Goal: Information Seeking & Learning: Learn about a topic

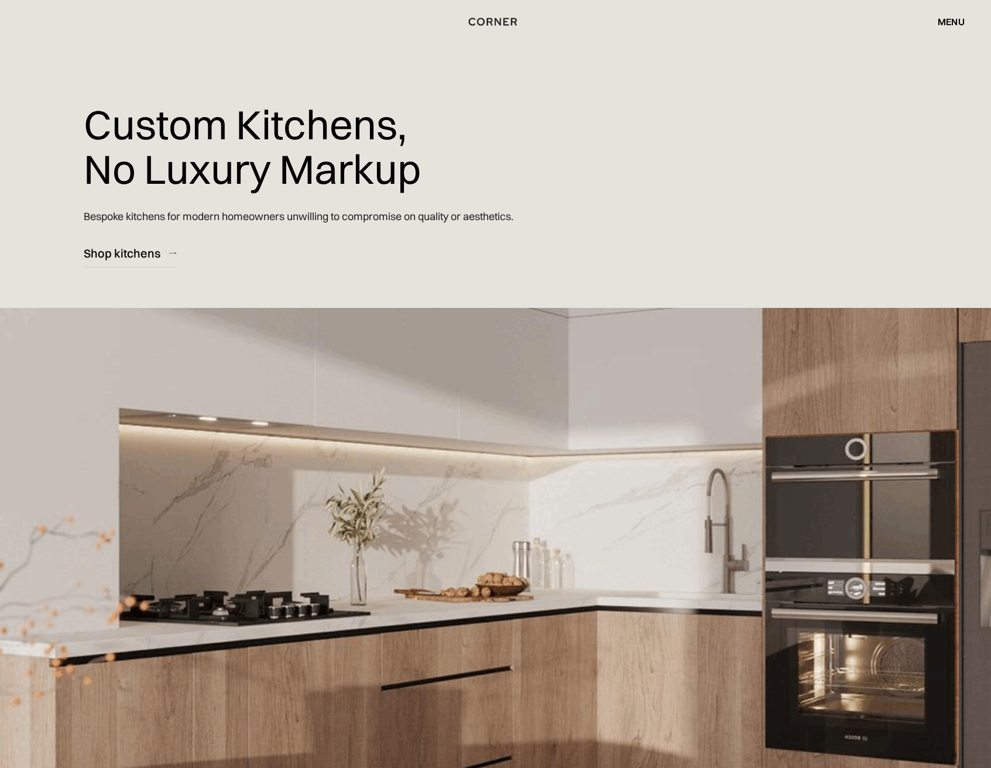
click at [946, 18] on div "menu" at bounding box center [951, 21] width 27 height 9
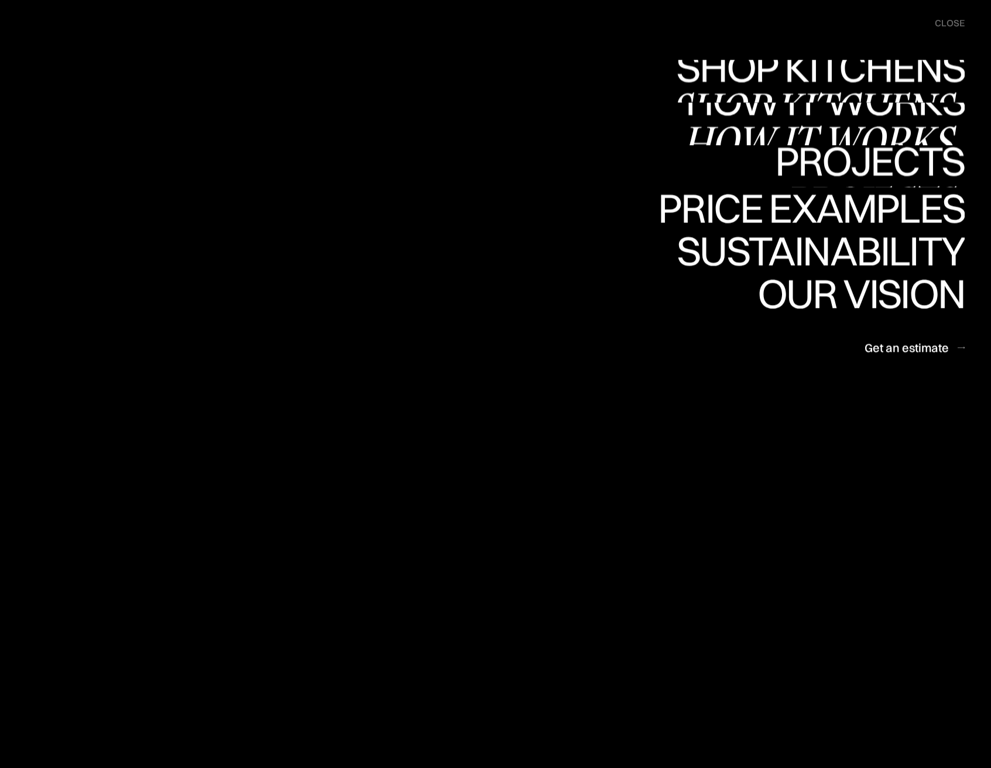
click at [0, 0] on link "Shop Kitchens Shop Kitchens" at bounding box center [0, 0] width 0 height 0
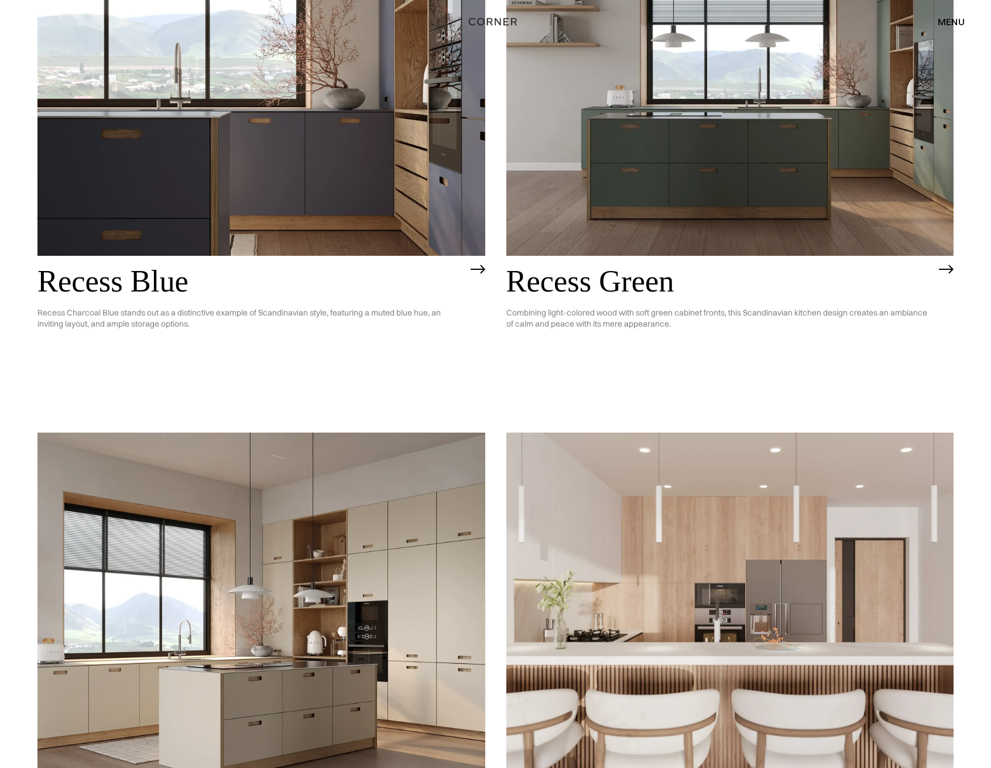
scroll to position [1351, 0]
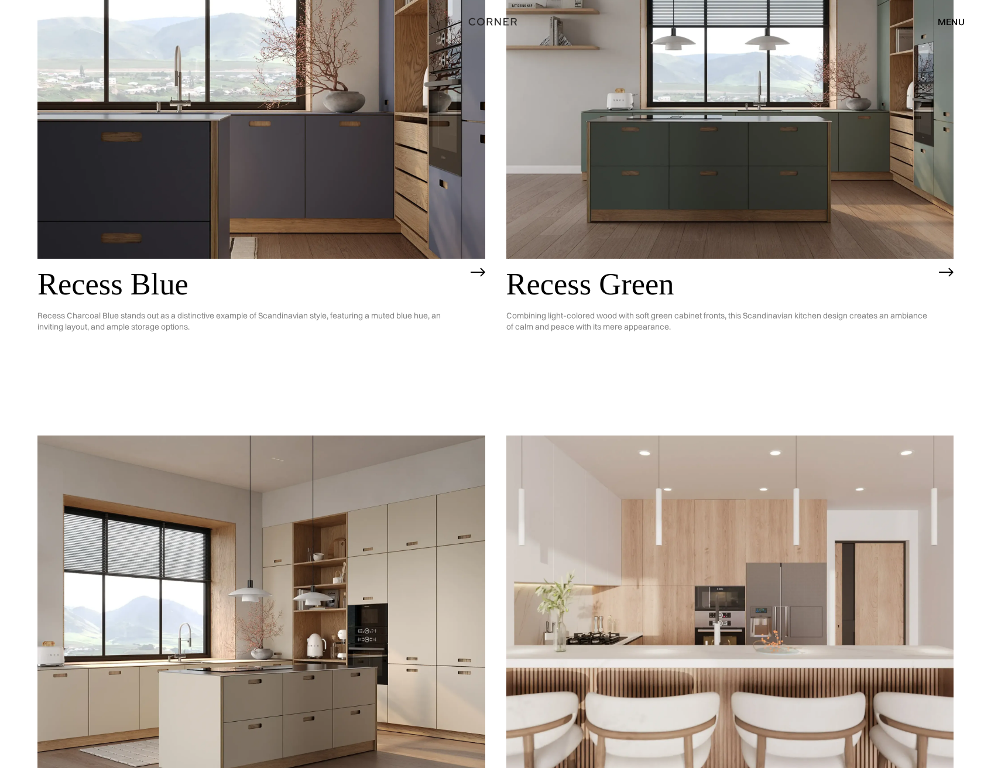
click at [345, 201] on img at bounding box center [261, 79] width 448 height 358
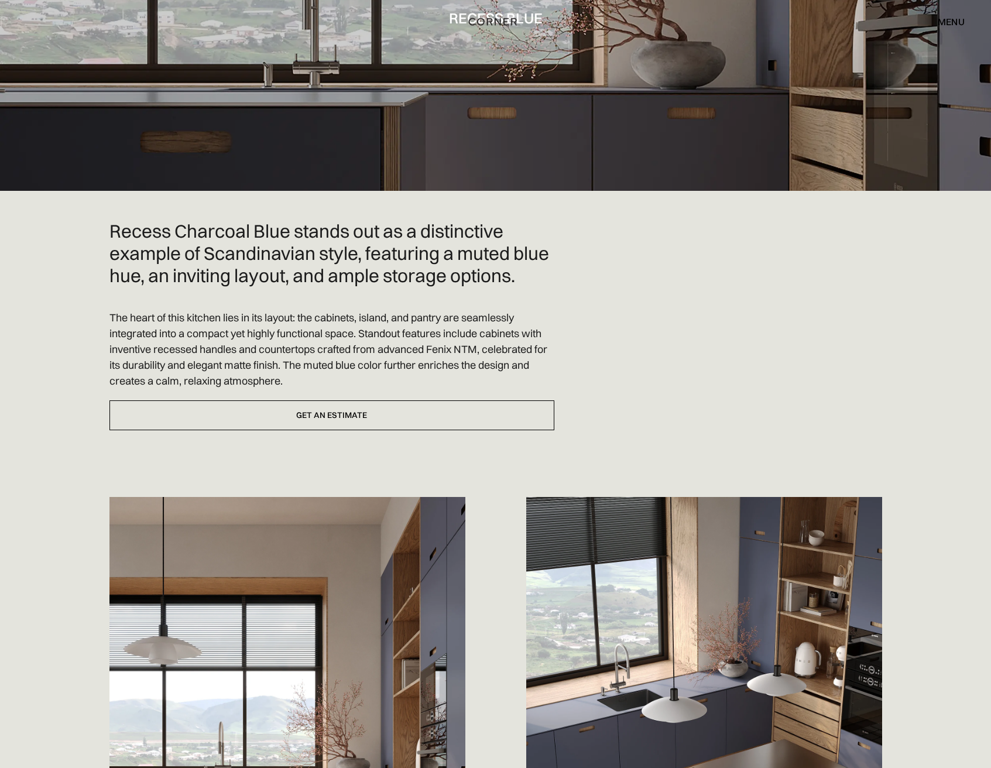
scroll to position [78, 0]
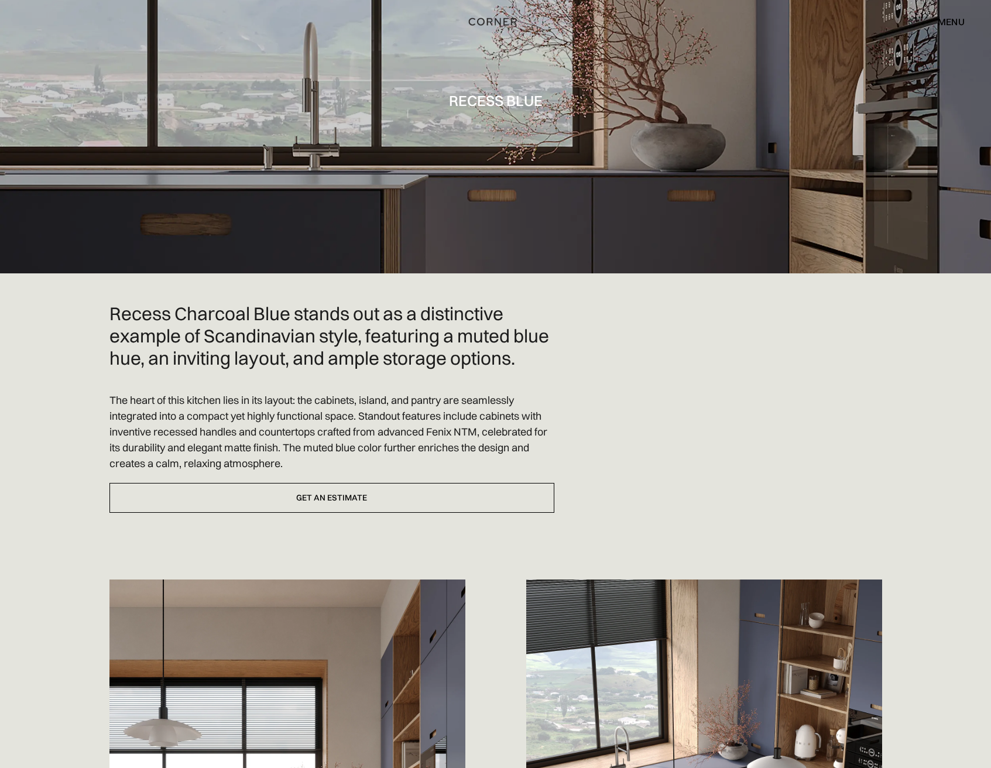
click at [946, 22] on div "menu" at bounding box center [951, 21] width 27 height 9
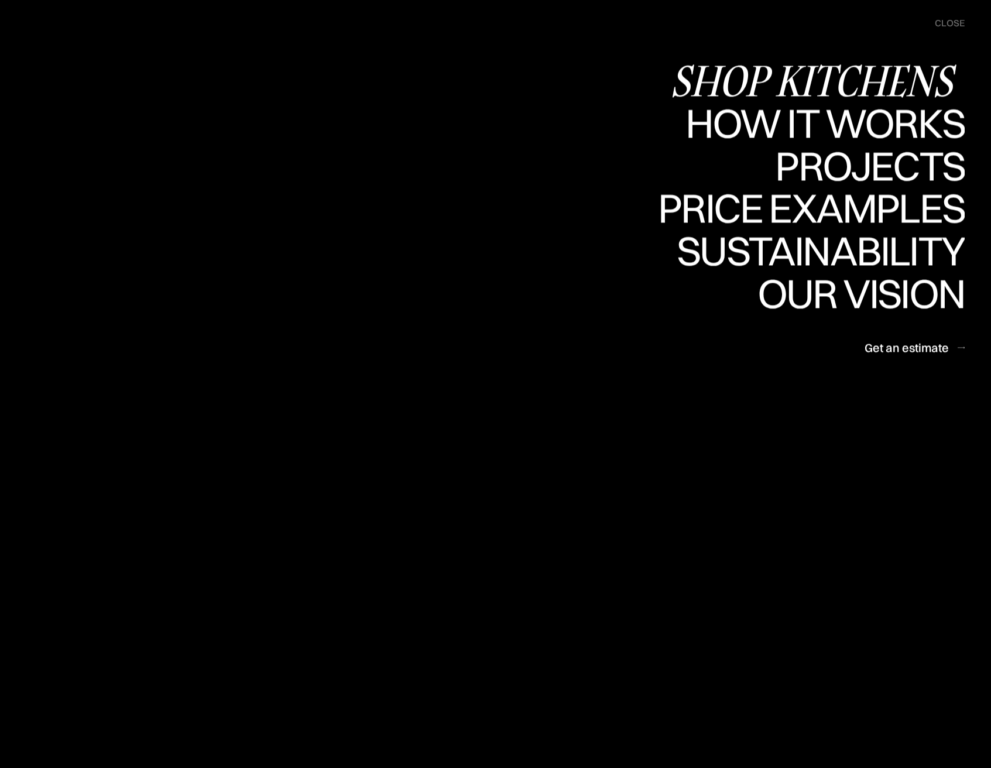
click at [846, 83] on div "Shop Kitchens" at bounding box center [817, 80] width 294 height 41
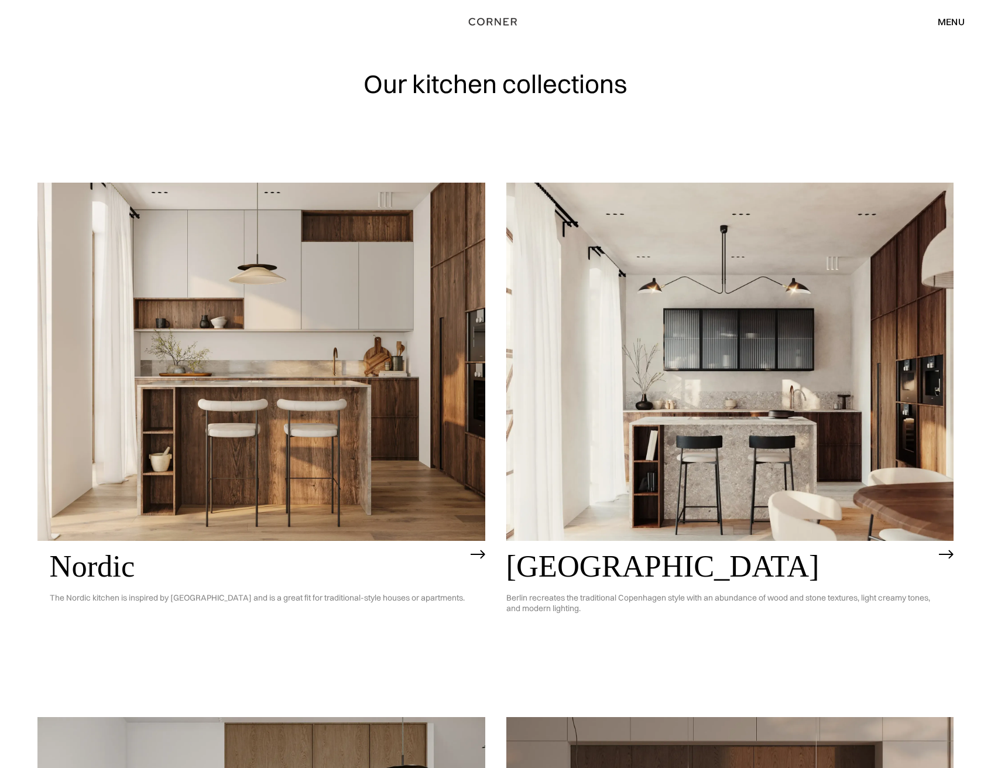
click at [956, 17] on div "menu" at bounding box center [951, 21] width 27 height 9
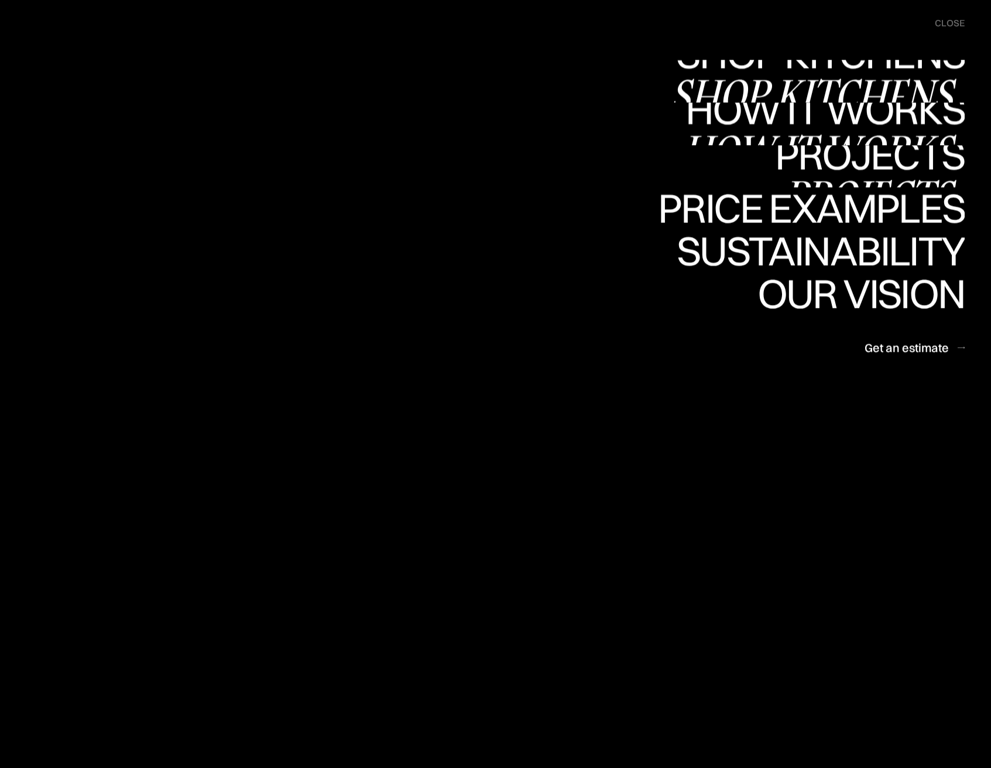
click at [821, 83] on div "Shop Kitchens" at bounding box center [817, 94] width 294 height 41
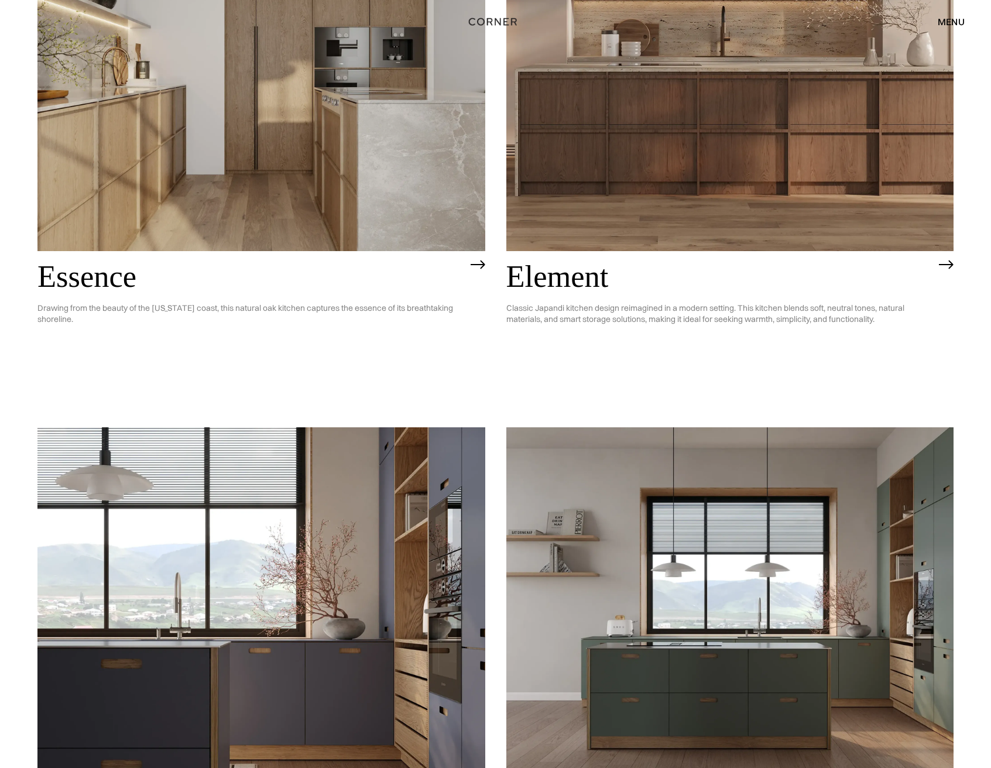
scroll to position [1096, 0]
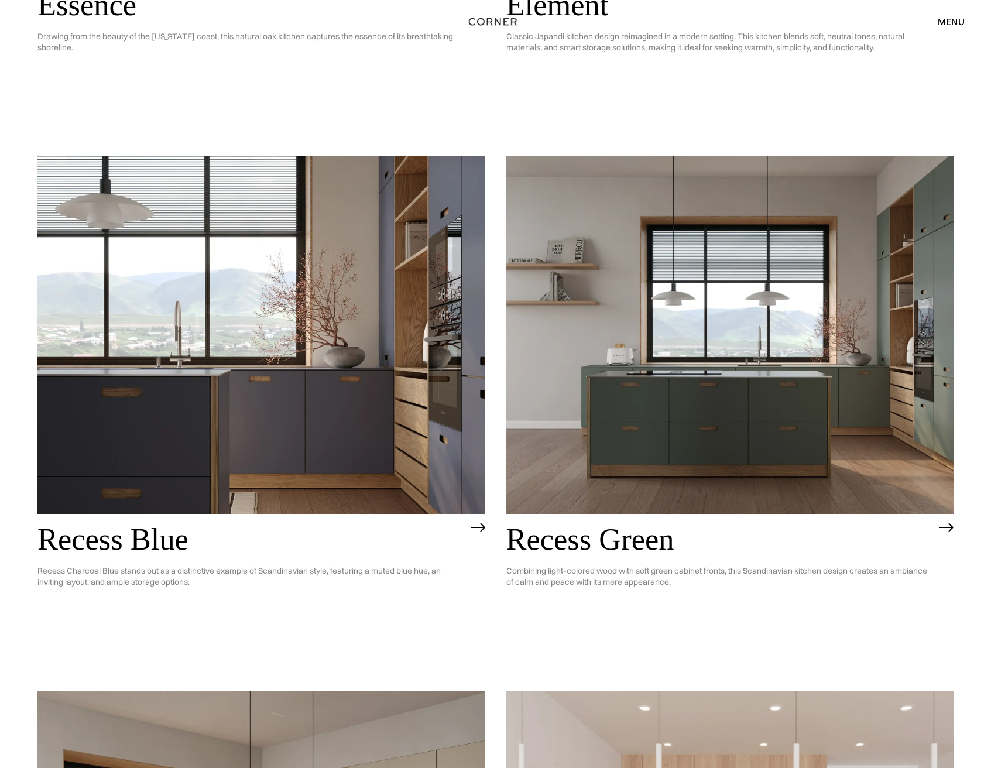
click at [270, 334] on img at bounding box center [261, 335] width 448 height 358
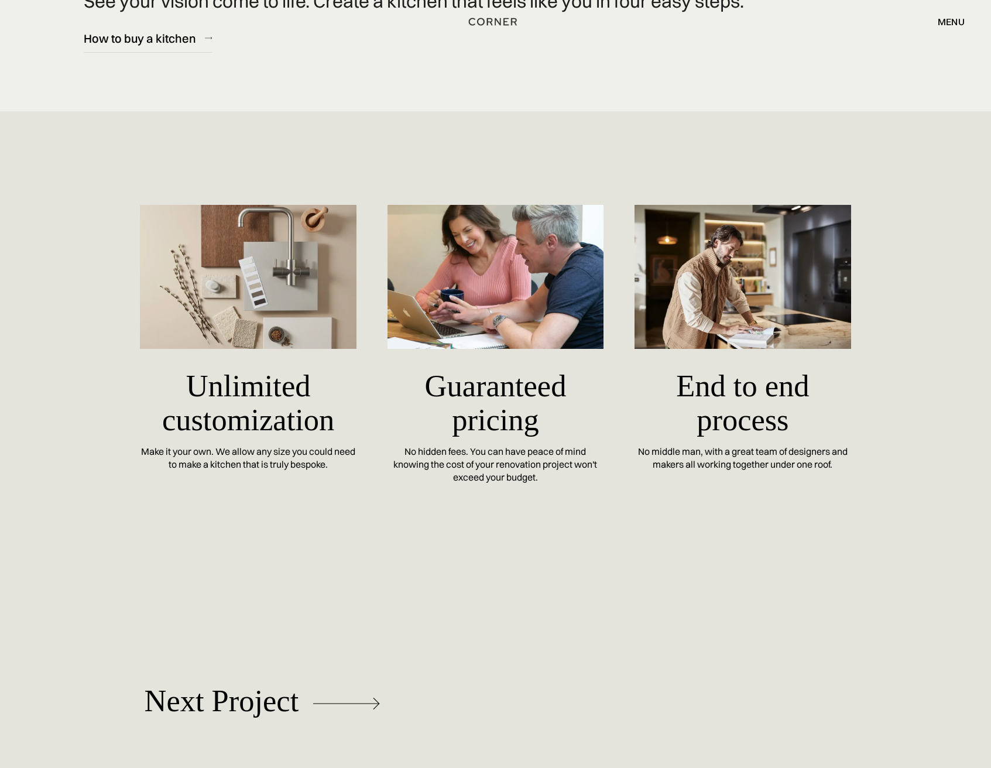
scroll to position [4986, 0]
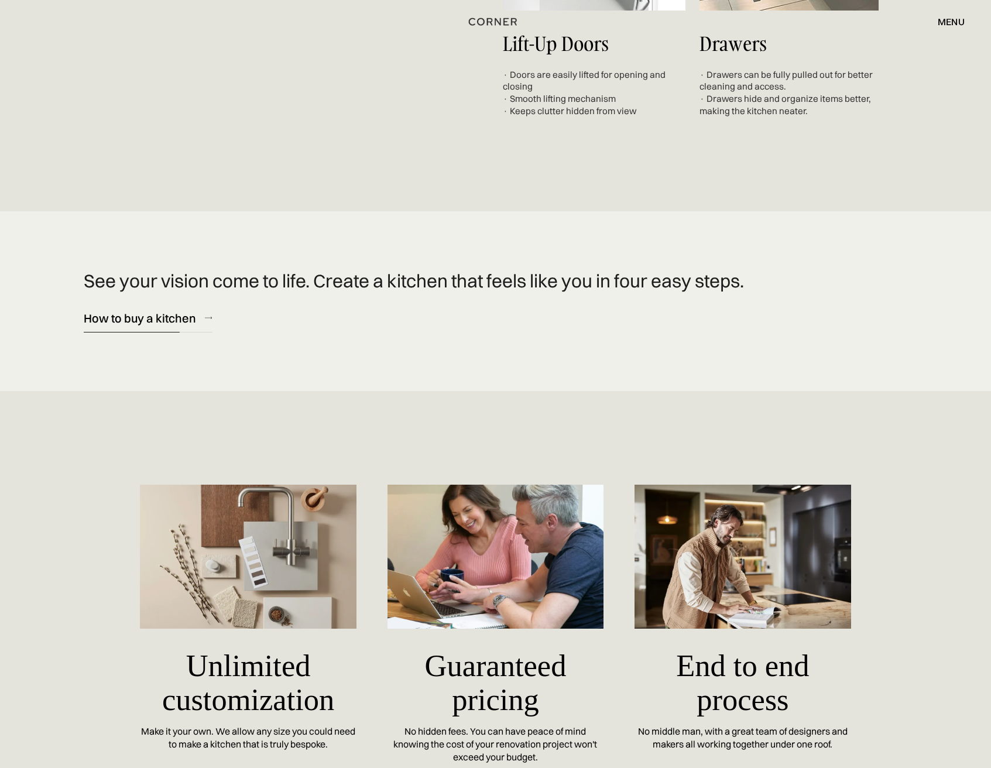
click at [155, 307] on link "How to buy a kitchen" at bounding box center [148, 318] width 129 height 29
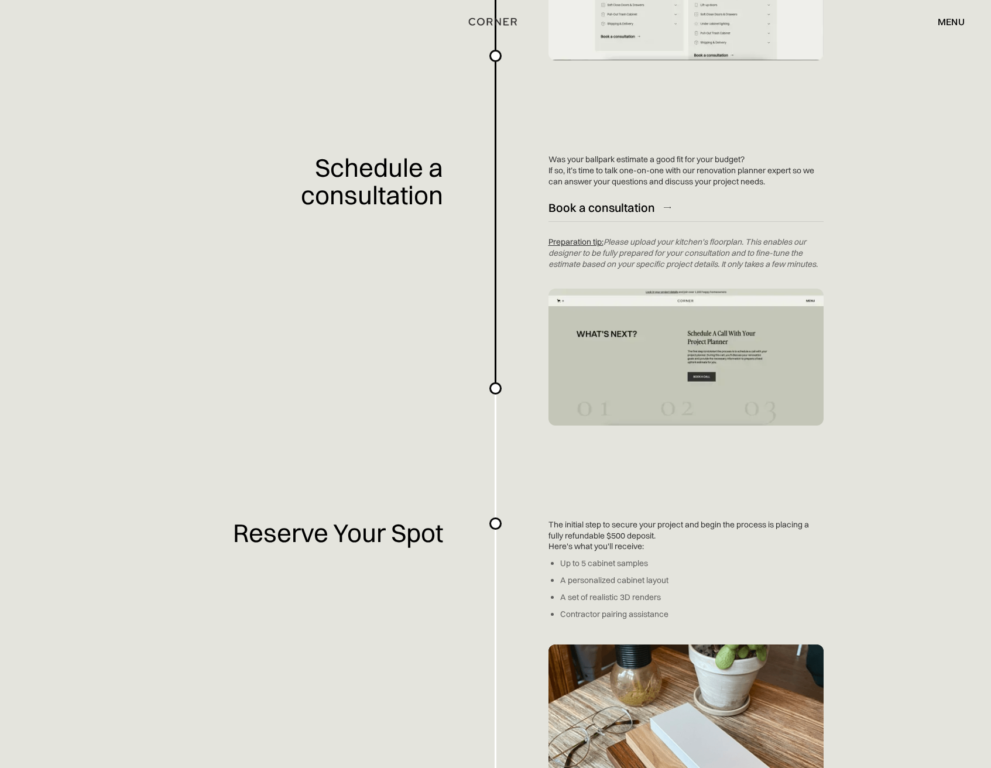
scroll to position [1296, 0]
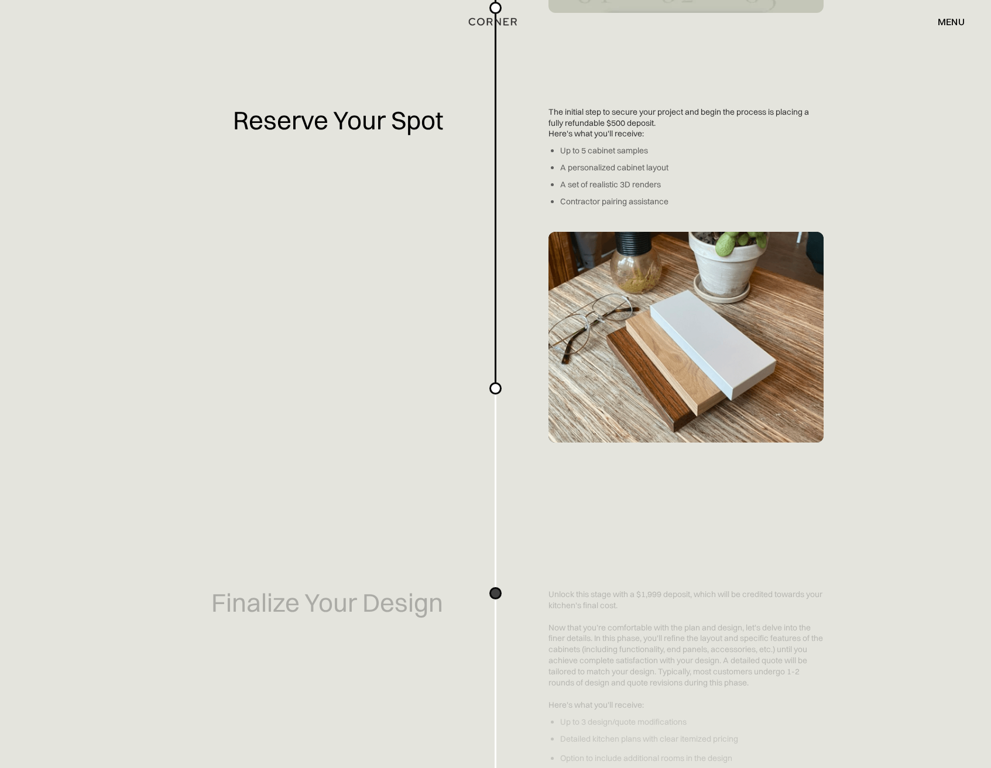
click at [958, 14] on div "menu close" at bounding box center [945, 22] width 39 height 20
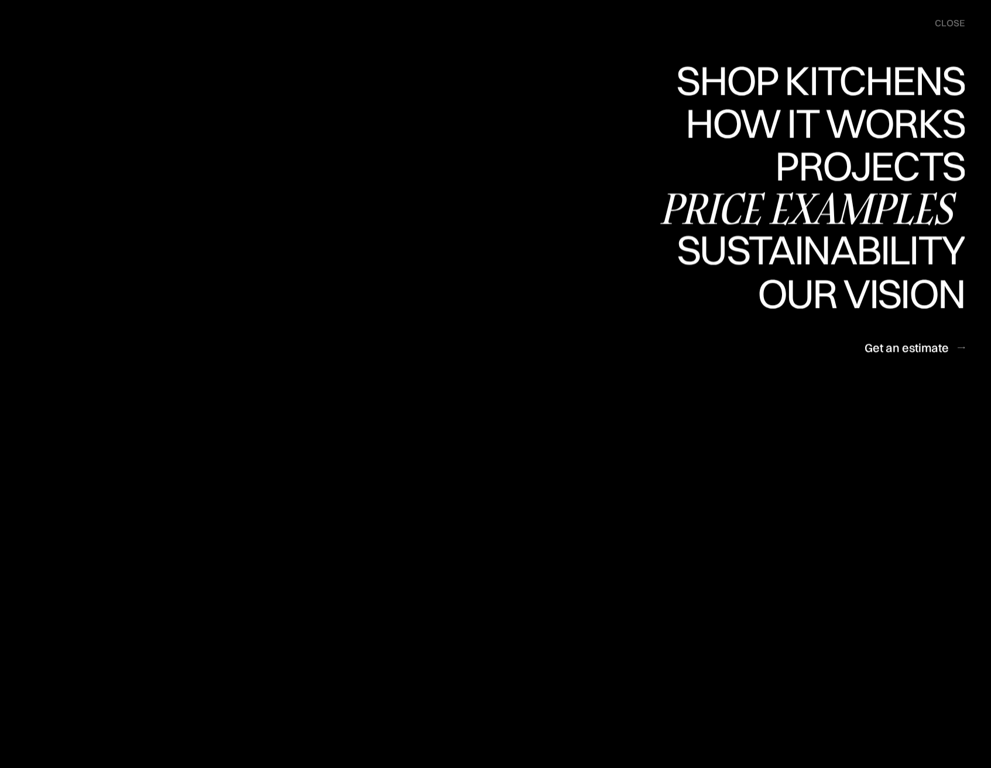
click at [870, 219] on div "Price examples" at bounding box center [811, 208] width 307 height 41
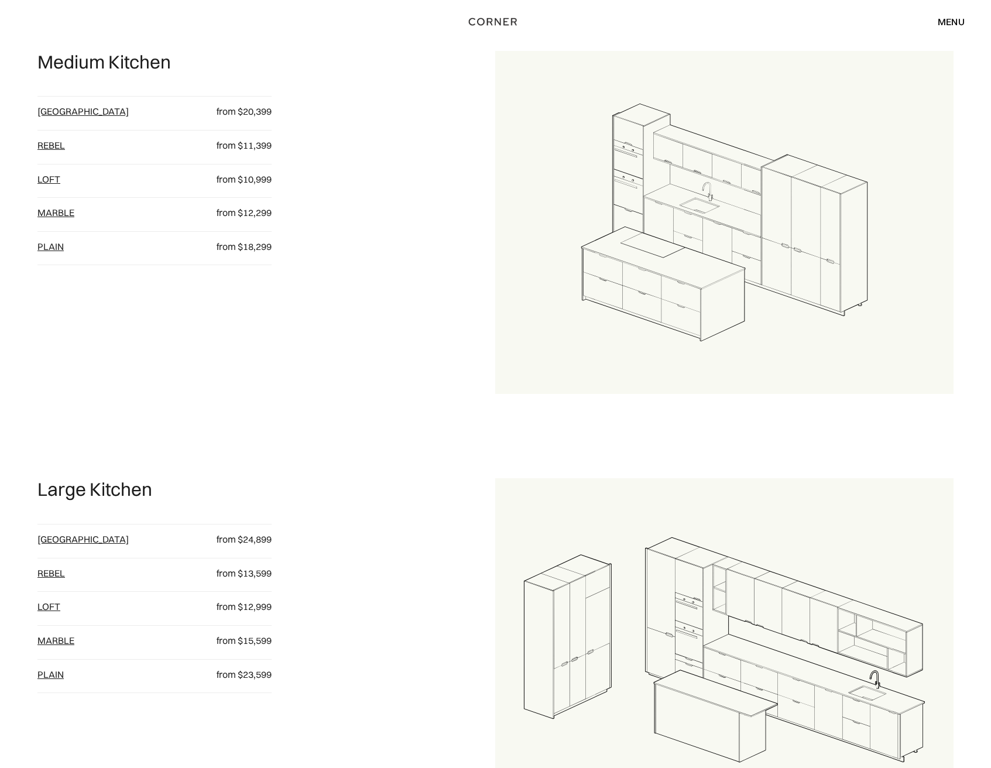
scroll to position [1207, 0]
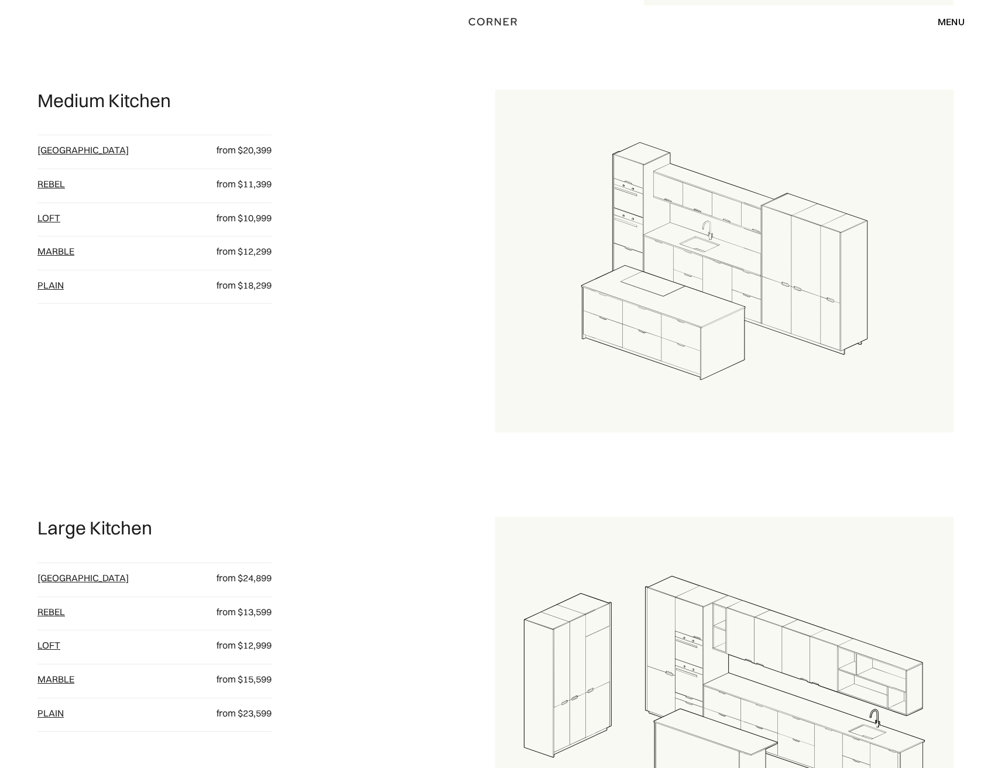
click at [58, 289] on link "plain" at bounding box center [50, 285] width 26 height 12
click at [54, 215] on link "loft" at bounding box center [48, 218] width 23 height 12
click at [57, 179] on link "Rebel" at bounding box center [51, 184] width 28 height 12
click at [59, 147] on link "[GEOGRAPHIC_DATA]" at bounding box center [82, 150] width 91 height 12
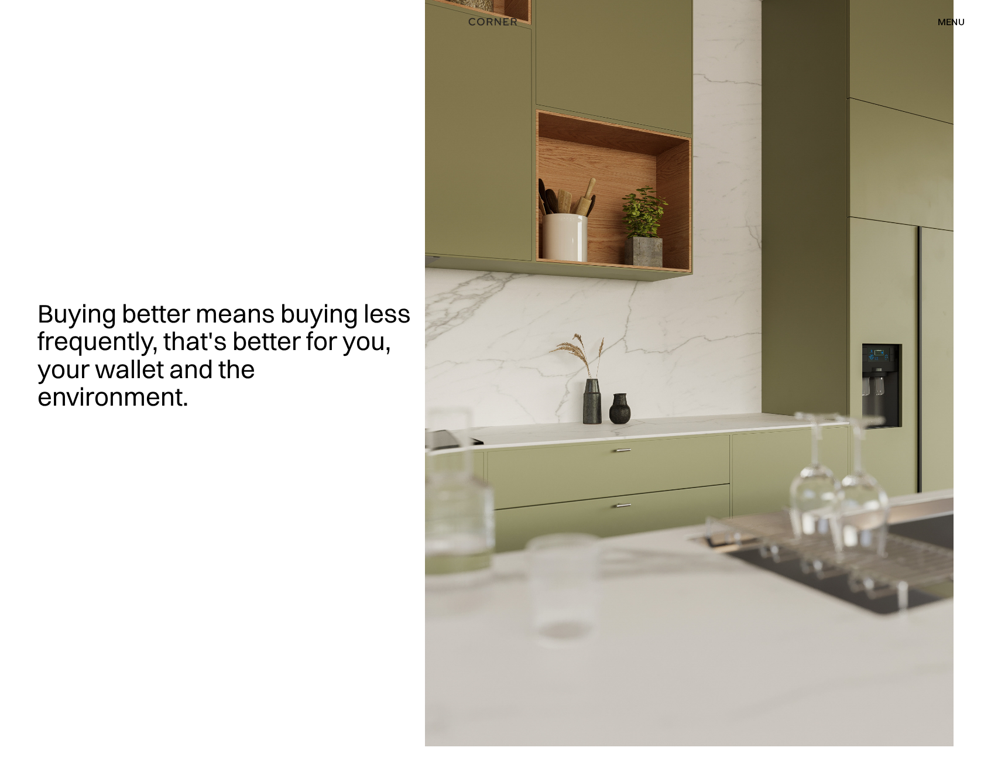
scroll to position [0, 0]
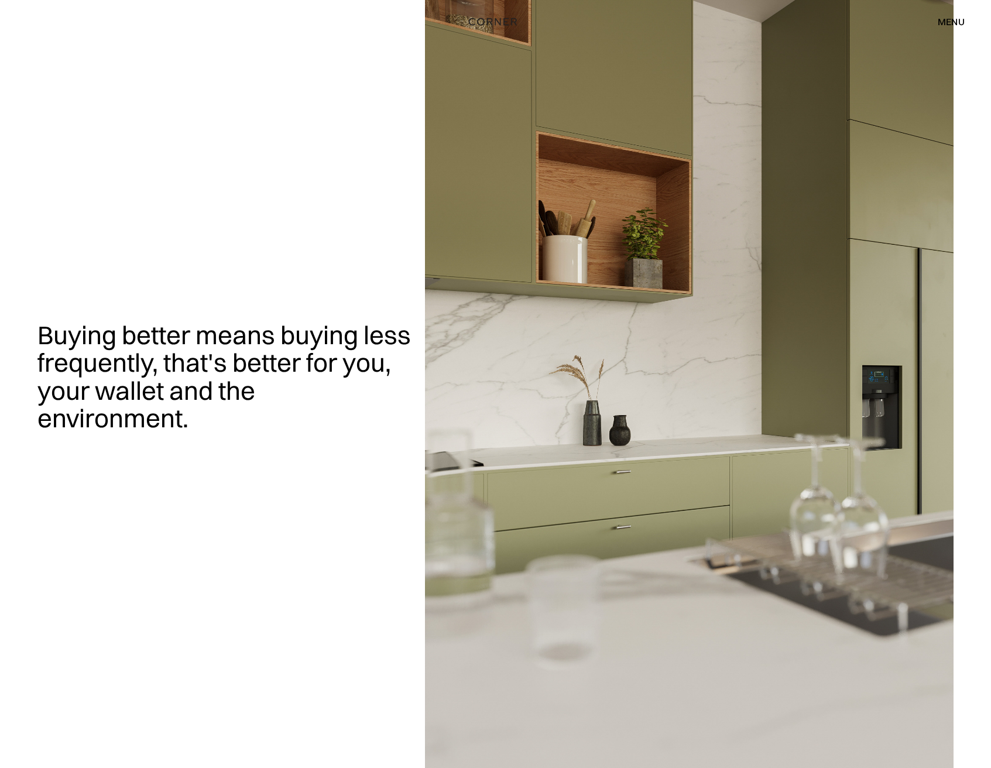
click at [958, 17] on div "menu" at bounding box center [951, 21] width 27 height 9
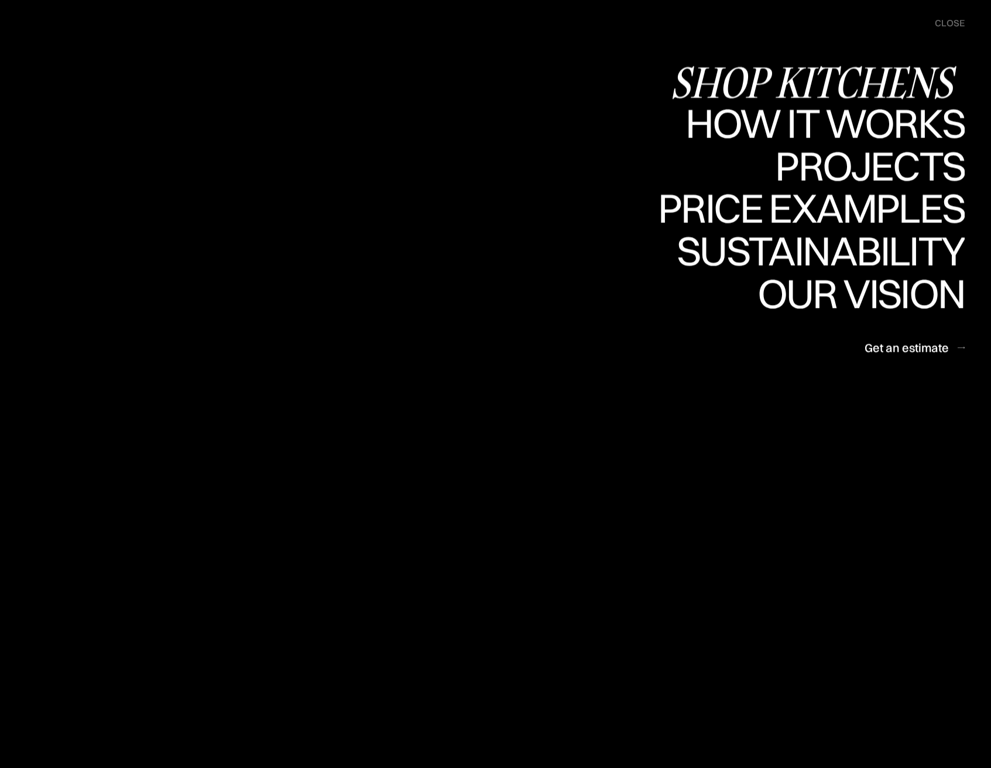
click at [884, 85] on div "Shop Kitchens" at bounding box center [817, 81] width 294 height 41
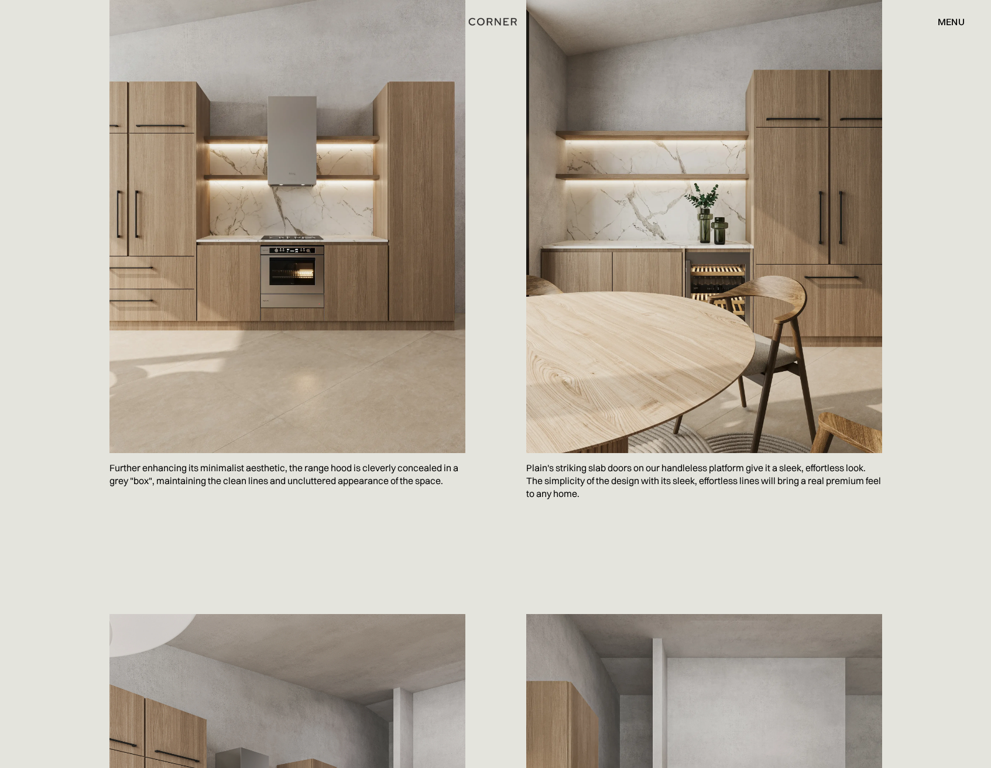
scroll to position [1093, 0]
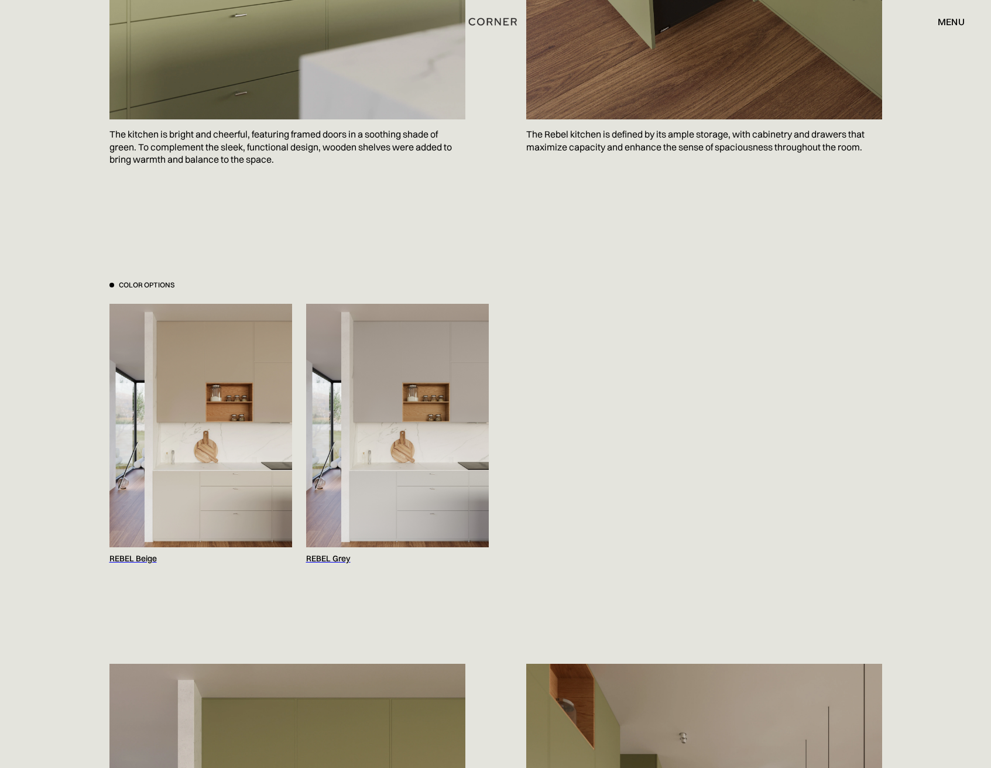
scroll to position [1122, 0]
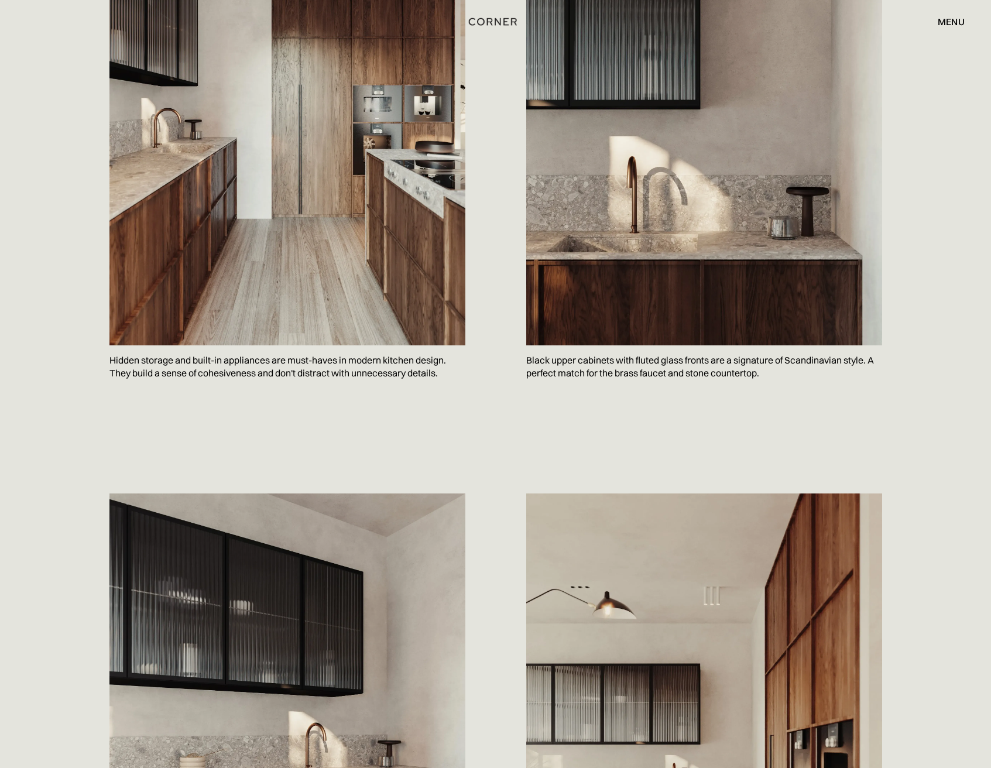
scroll to position [967, 0]
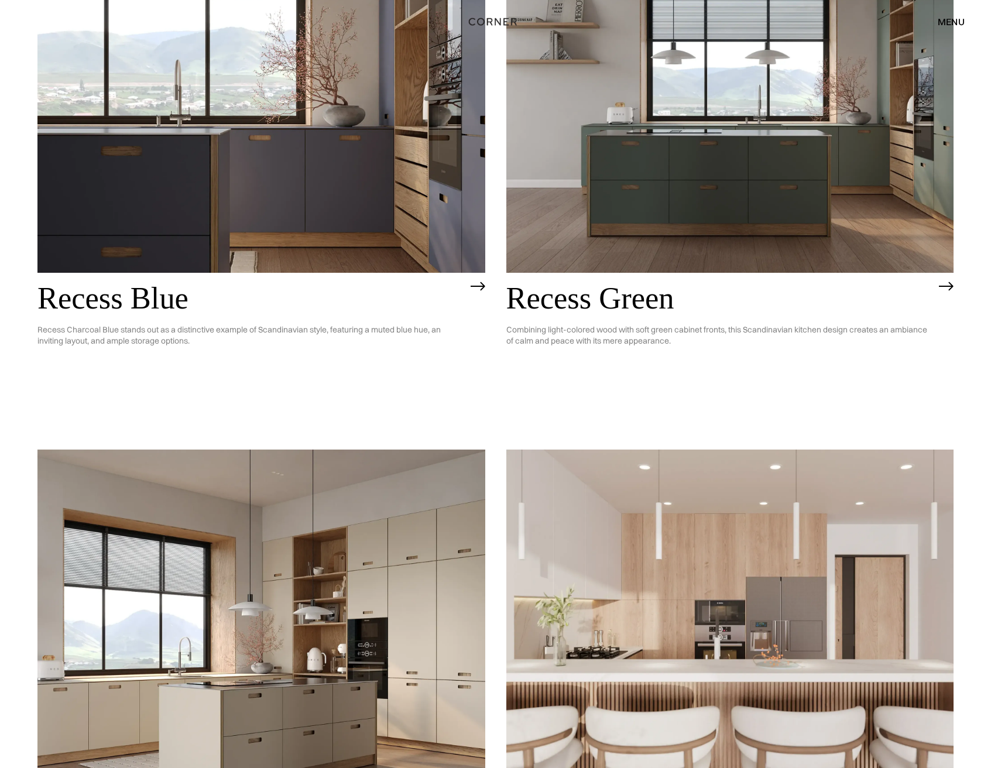
scroll to position [1107, 0]
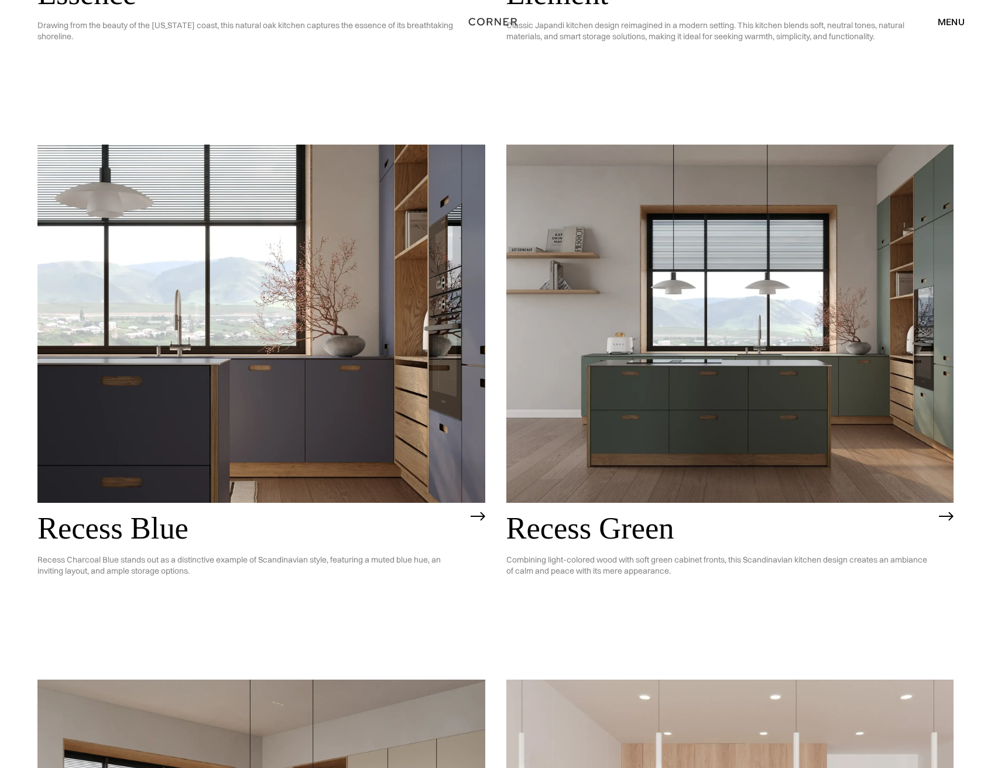
click at [744, 226] on img at bounding box center [730, 324] width 448 height 358
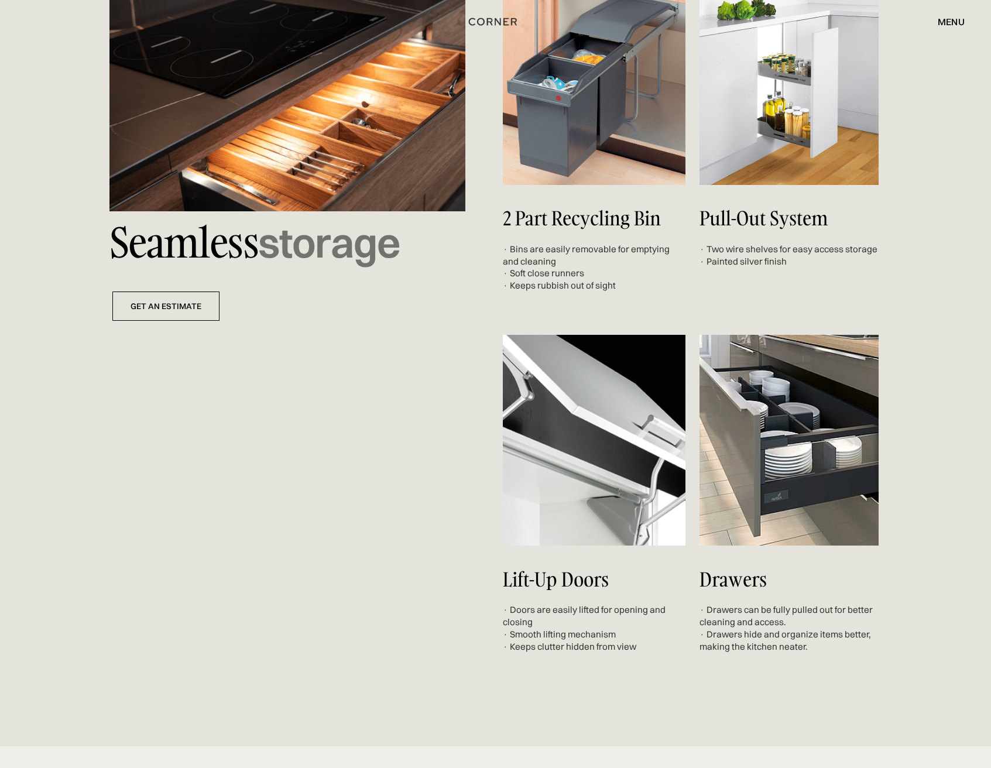
scroll to position [4284, 0]
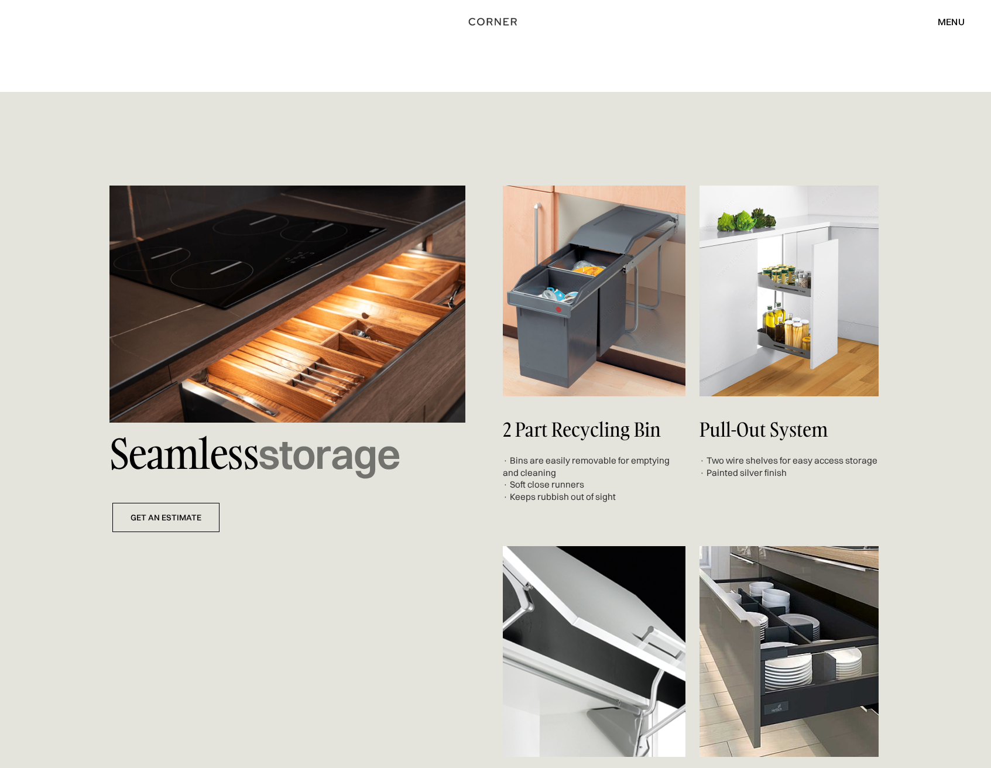
click at [964, 13] on div "menu close" at bounding box center [945, 22] width 39 height 20
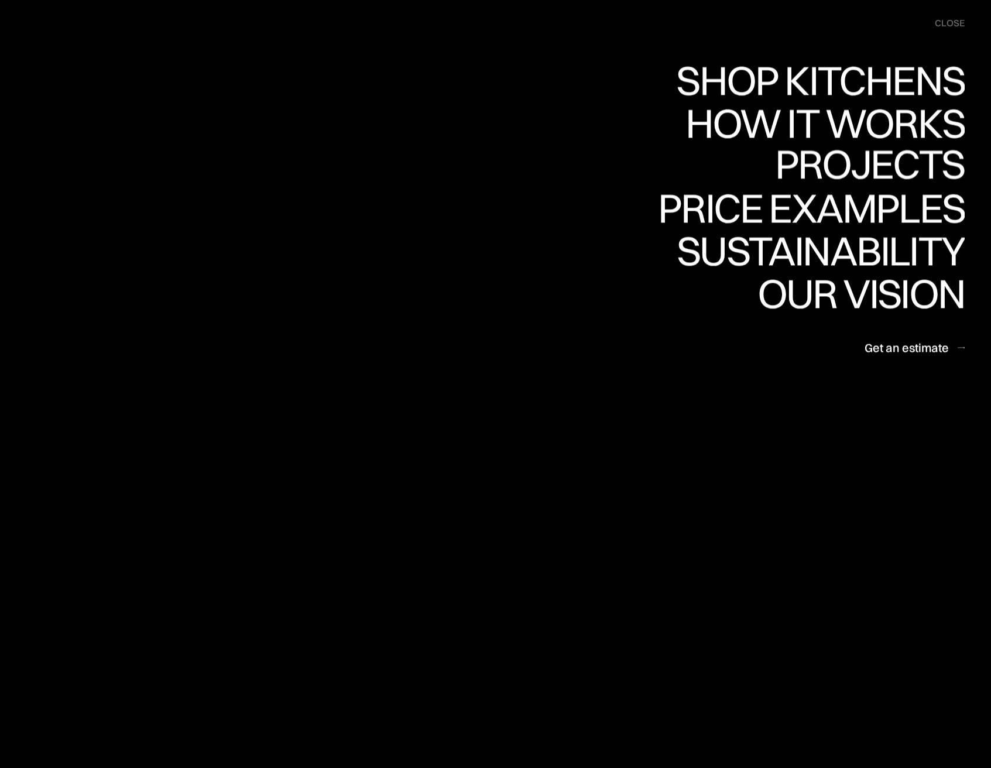
click at [943, 21] on div "close" at bounding box center [950, 23] width 30 height 13
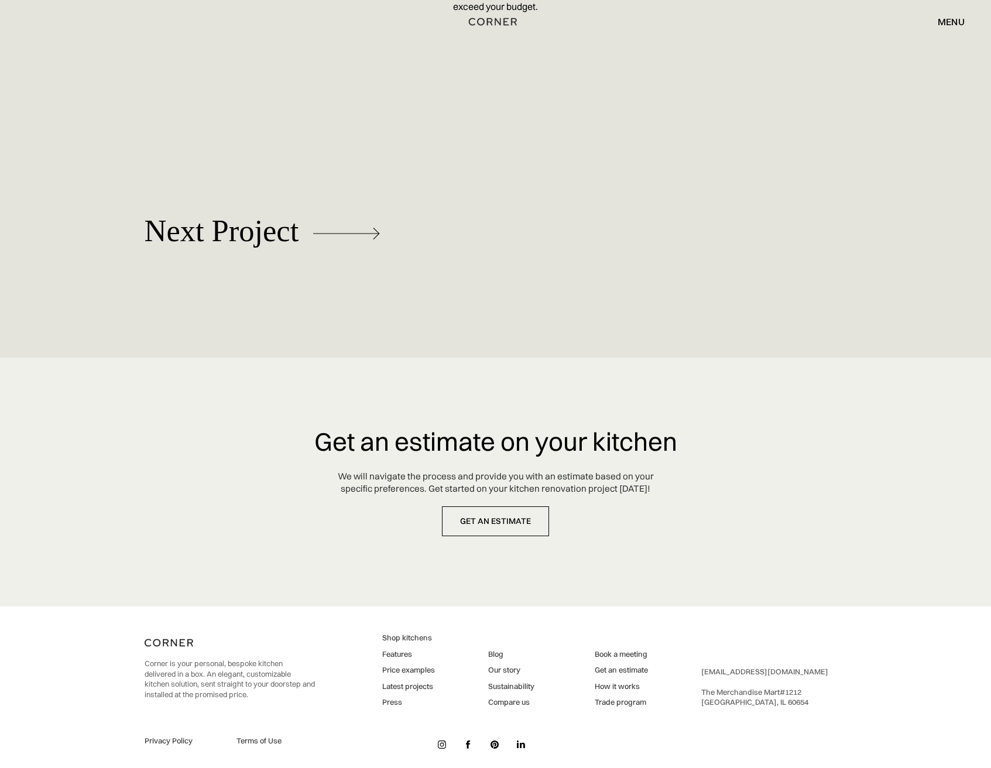
scroll to position [5792, 0]
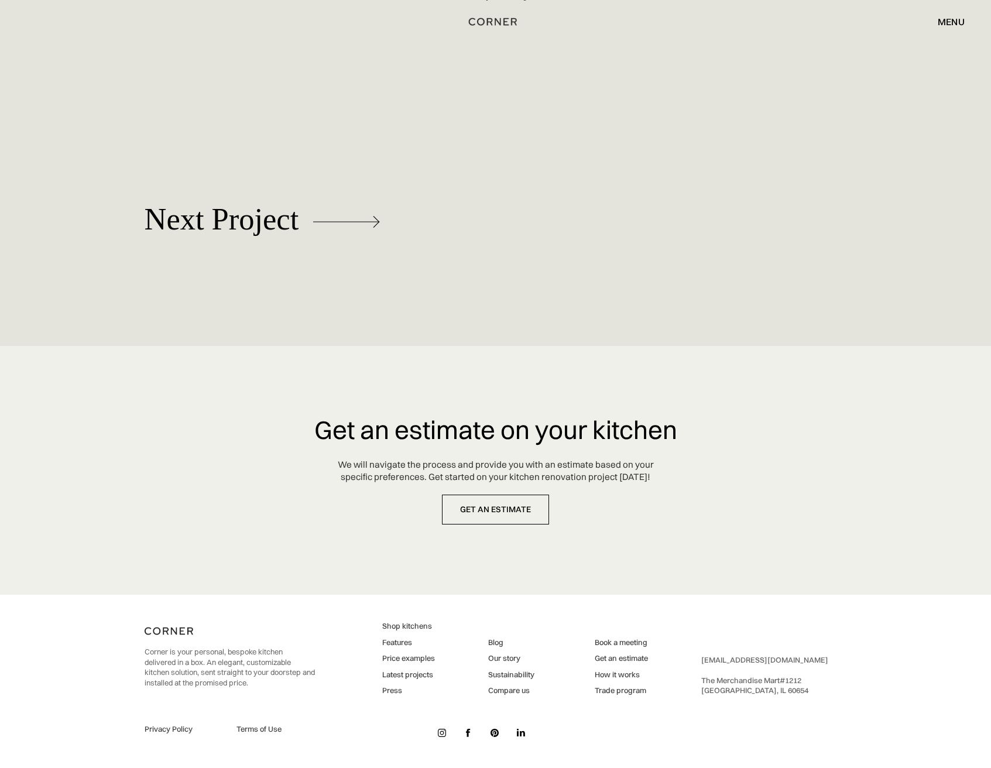
click at [404, 644] on link "Features" at bounding box center [408, 642] width 53 height 11
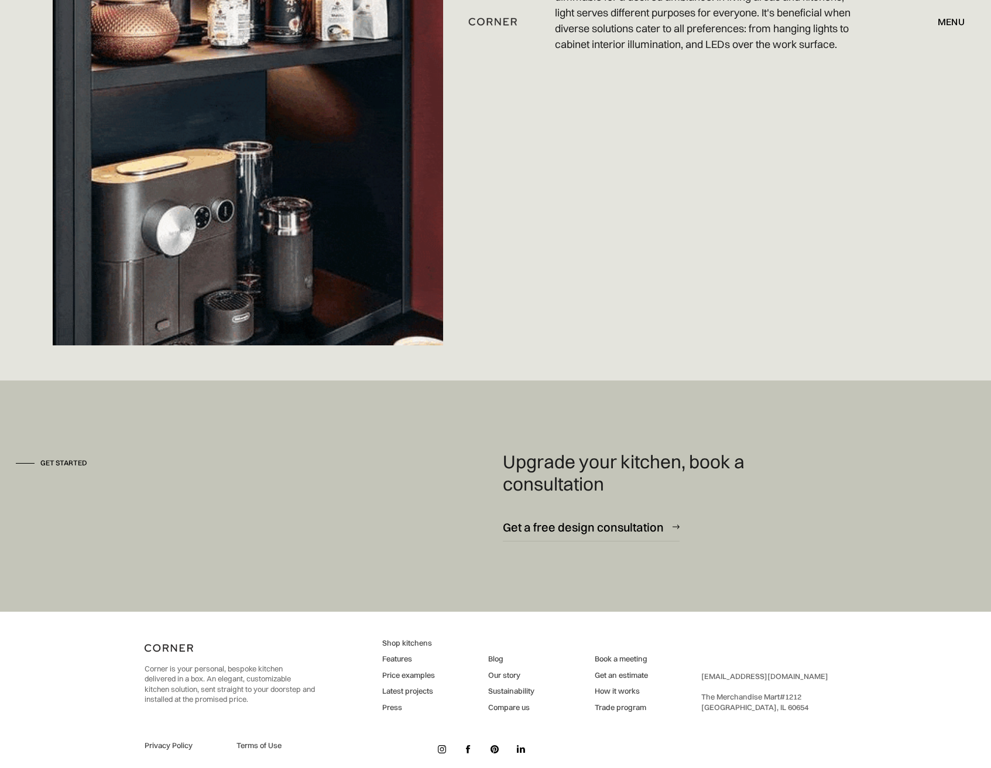
scroll to position [4842, 0]
